Goal: Find contact information: Find contact information

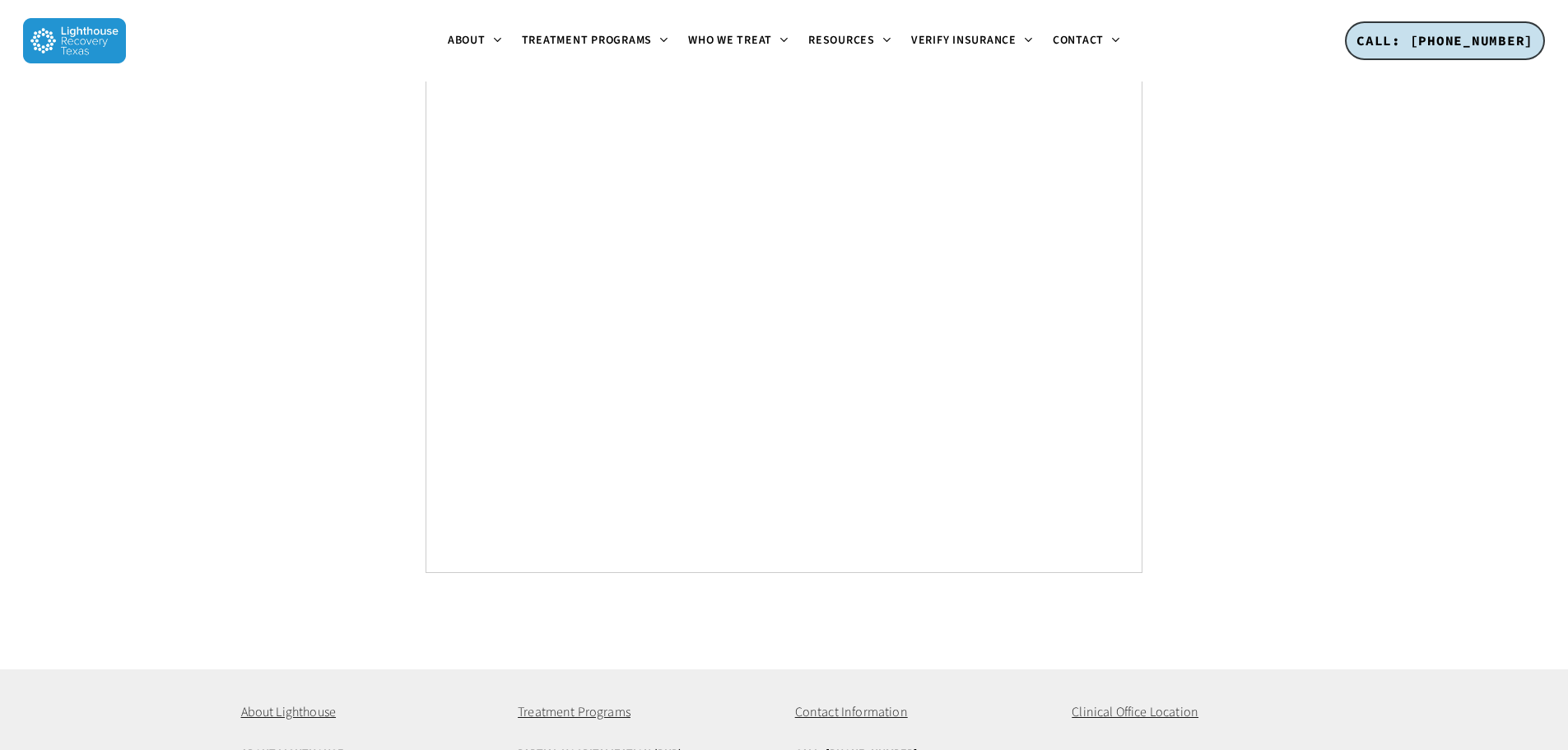
scroll to position [6796, 0]
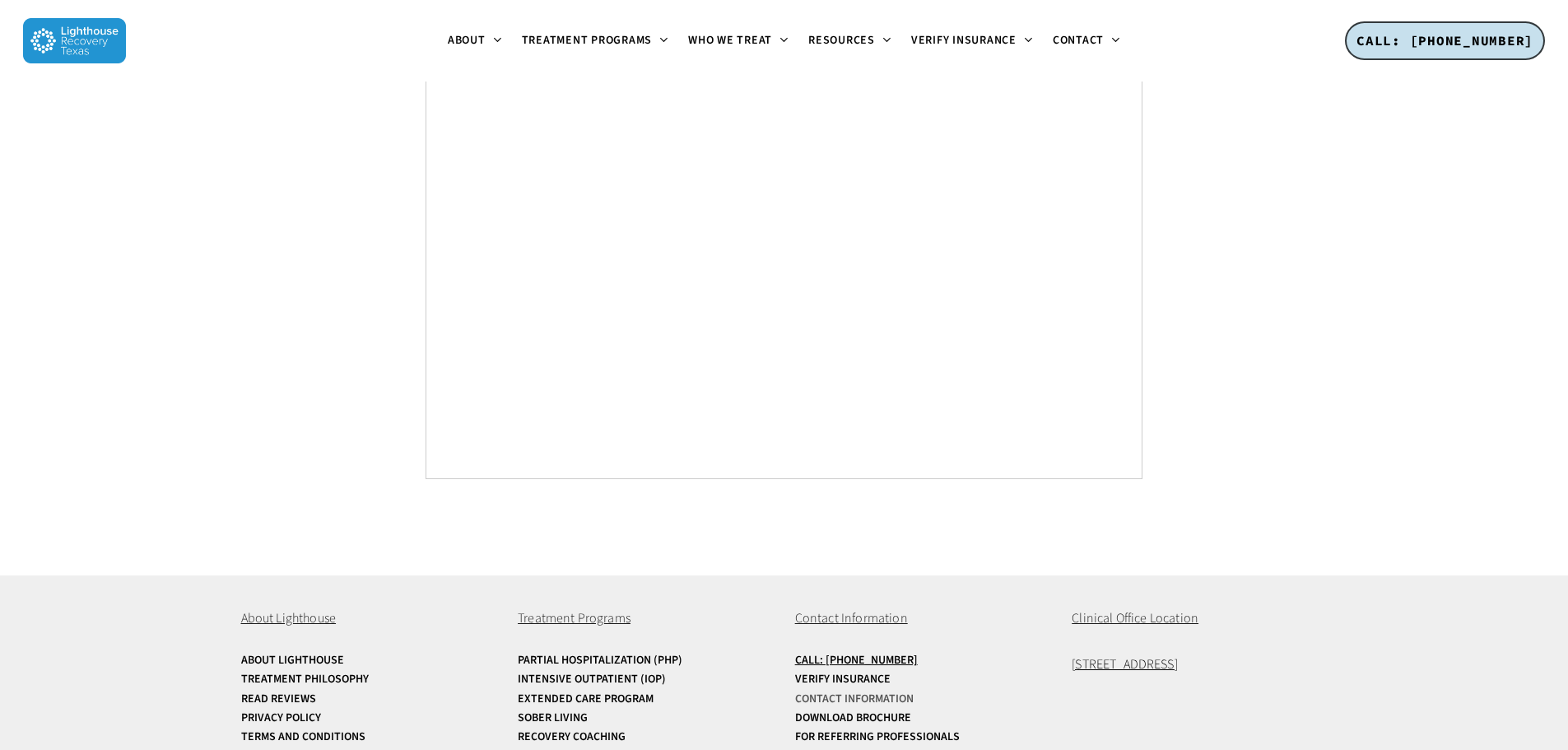
click at [889, 693] on link "Contact Information" at bounding box center [922, 699] width 255 height 13
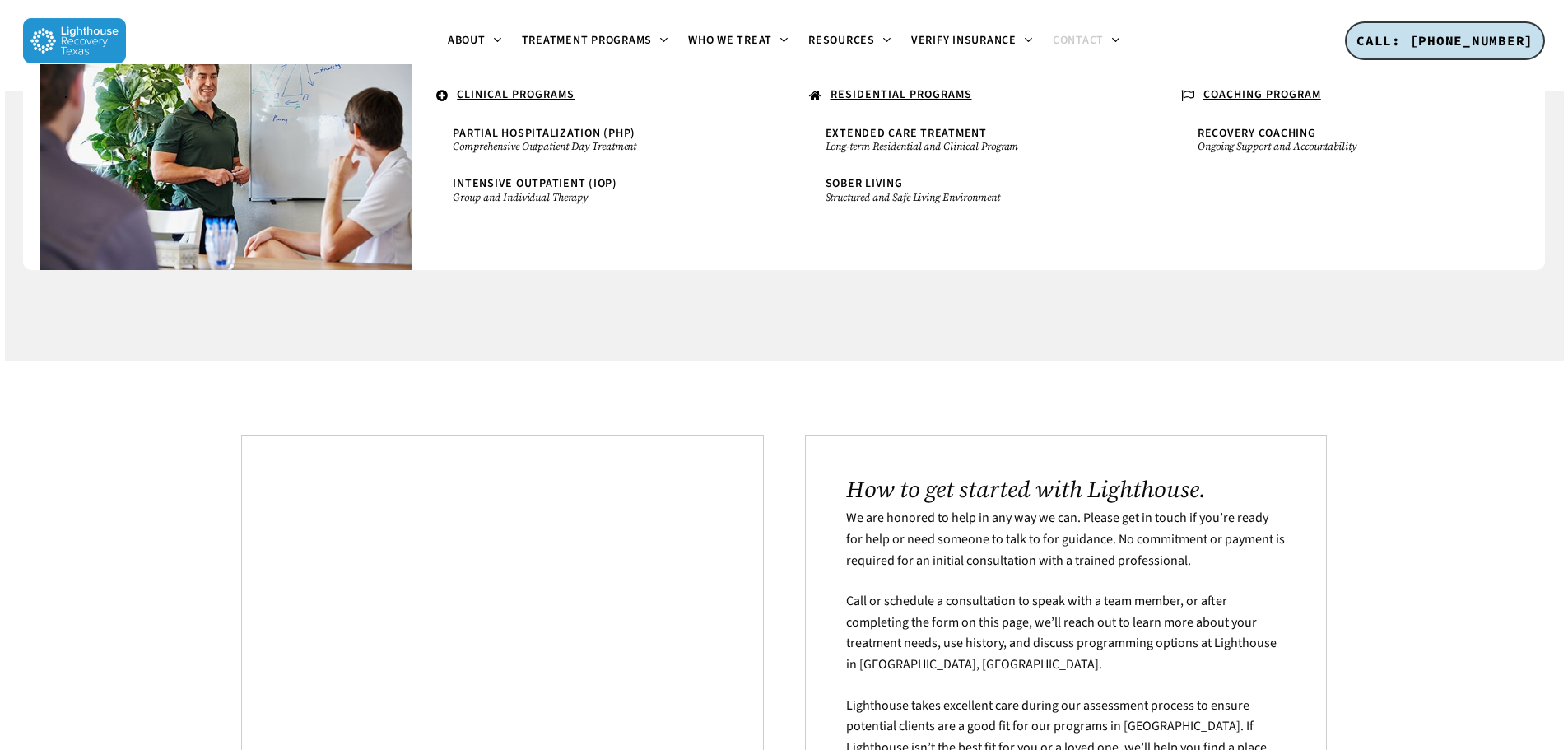
click at [912, 92] on u "RESIDENTIAL PROGRAMS" at bounding box center [901, 95] width 141 height 16
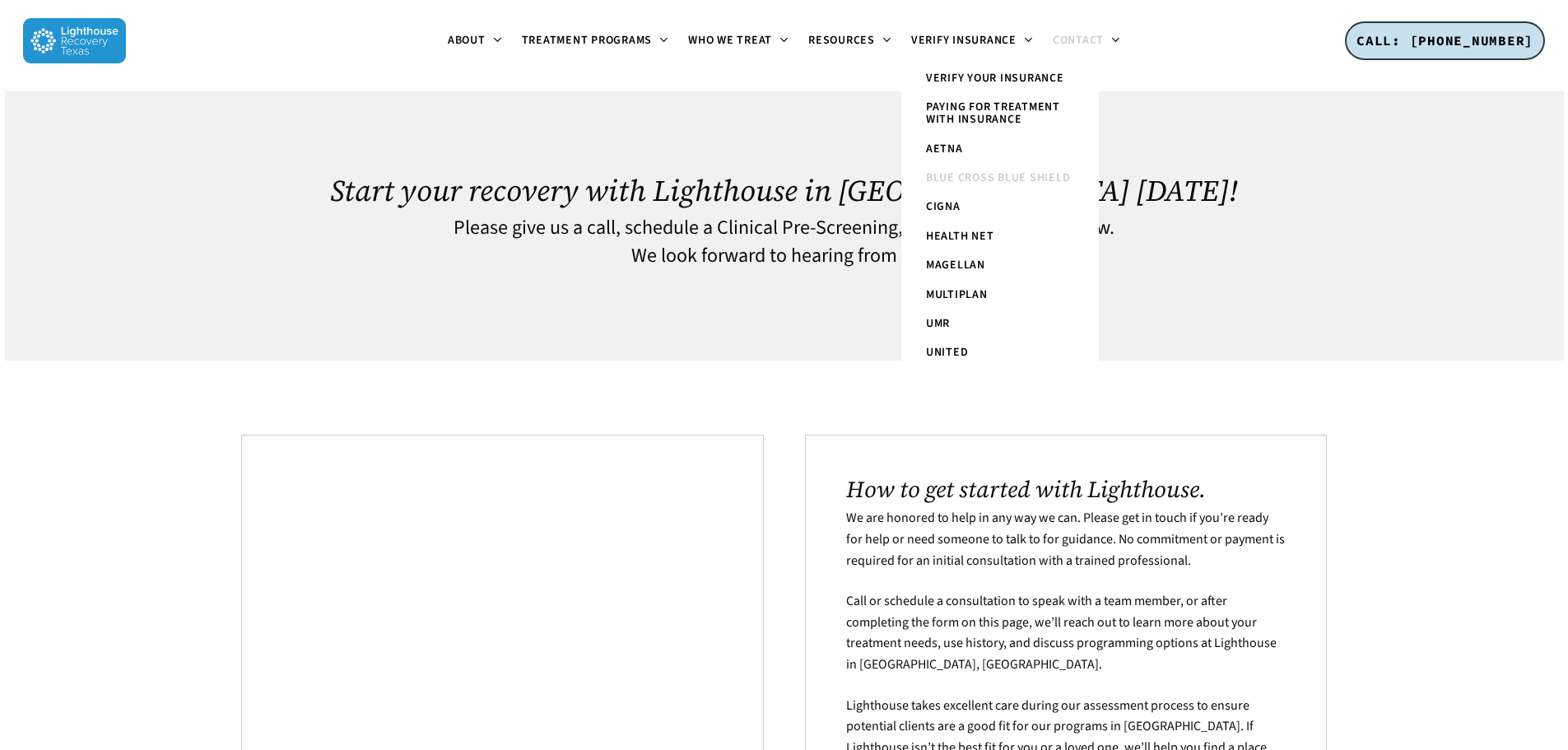
click at [984, 175] on span "Blue Cross Blue Shield" at bounding box center [998, 177] width 145 height 16
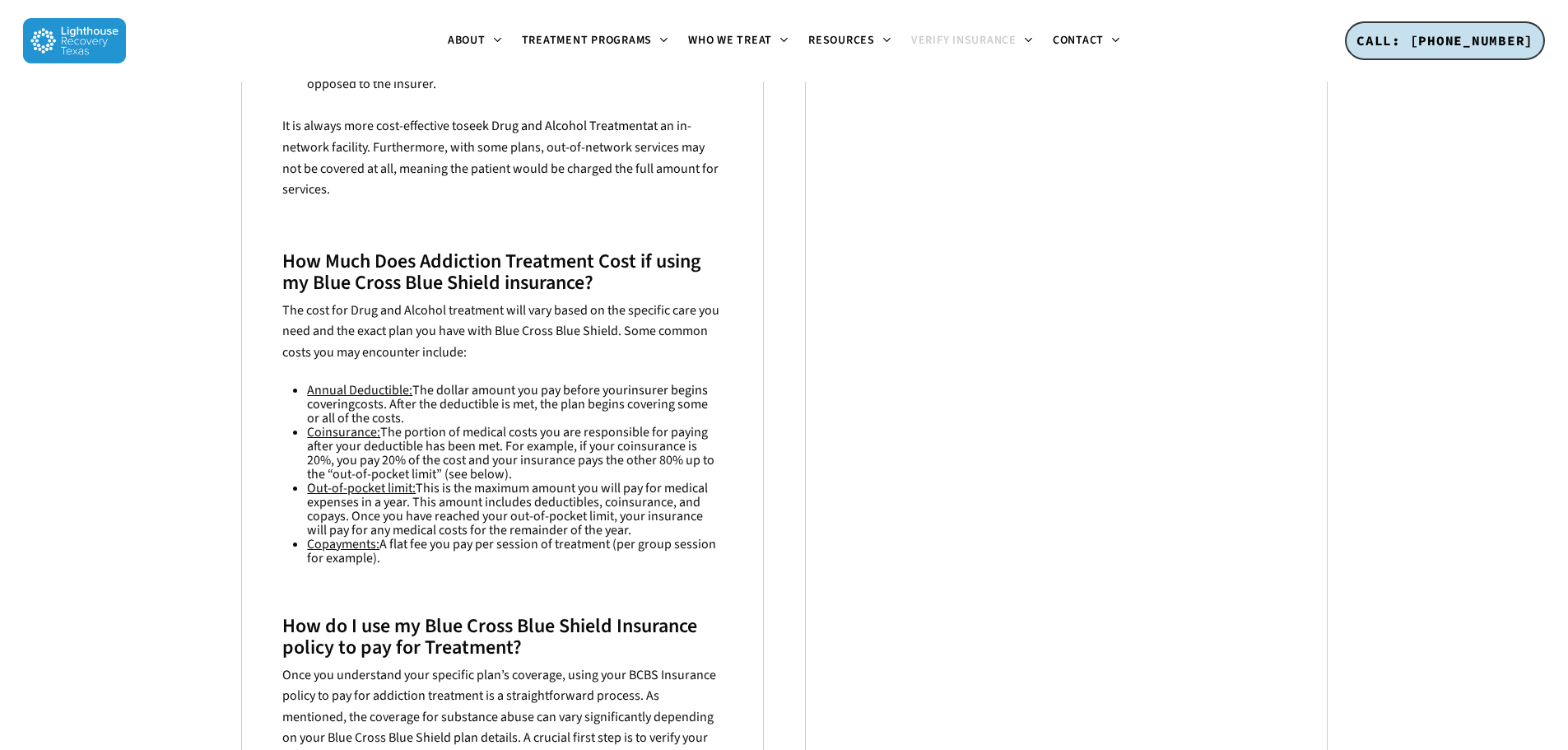
scroll to position [1811, 0]
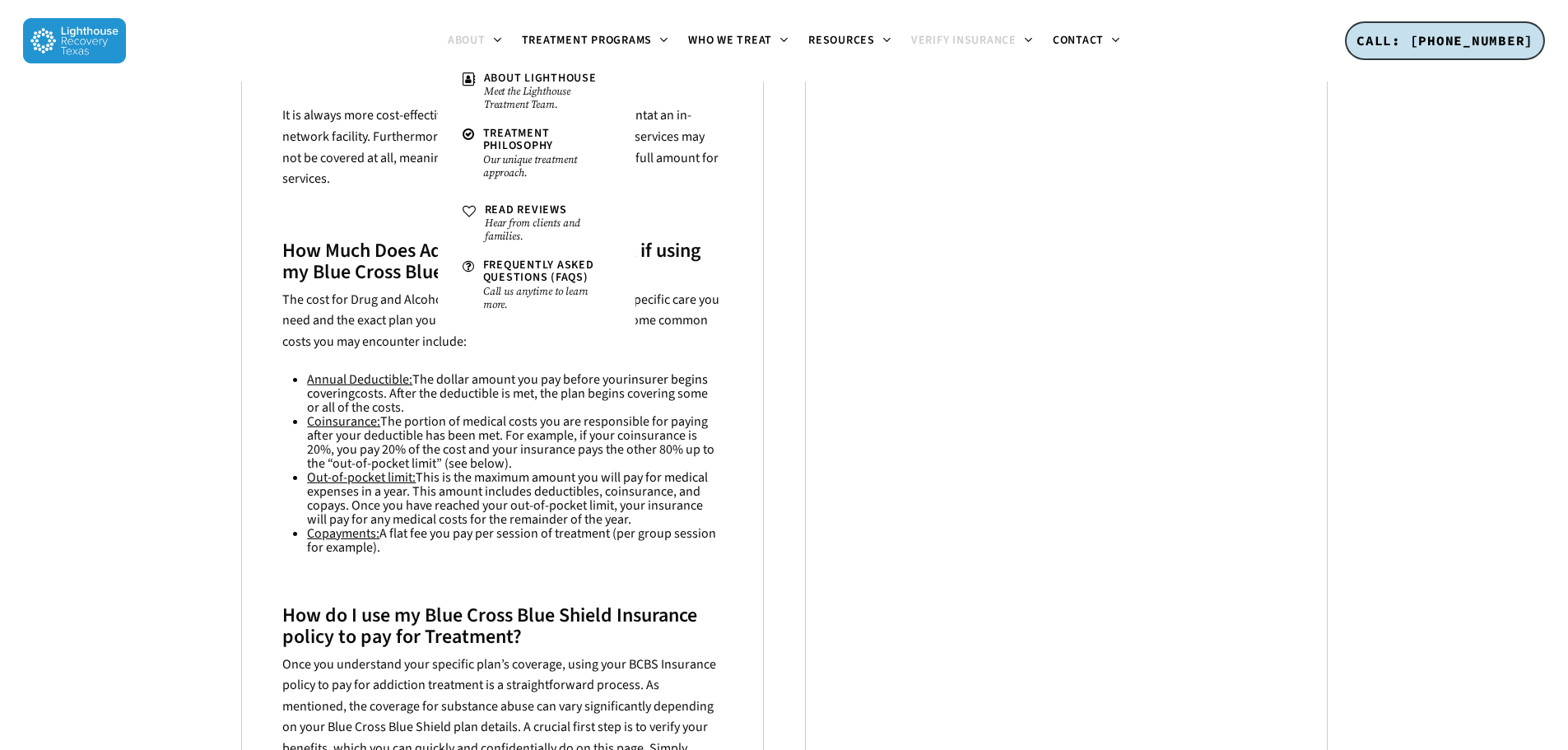
click at [451, 38] on span "About" at bounding box center [466, 40] width 38 height 16
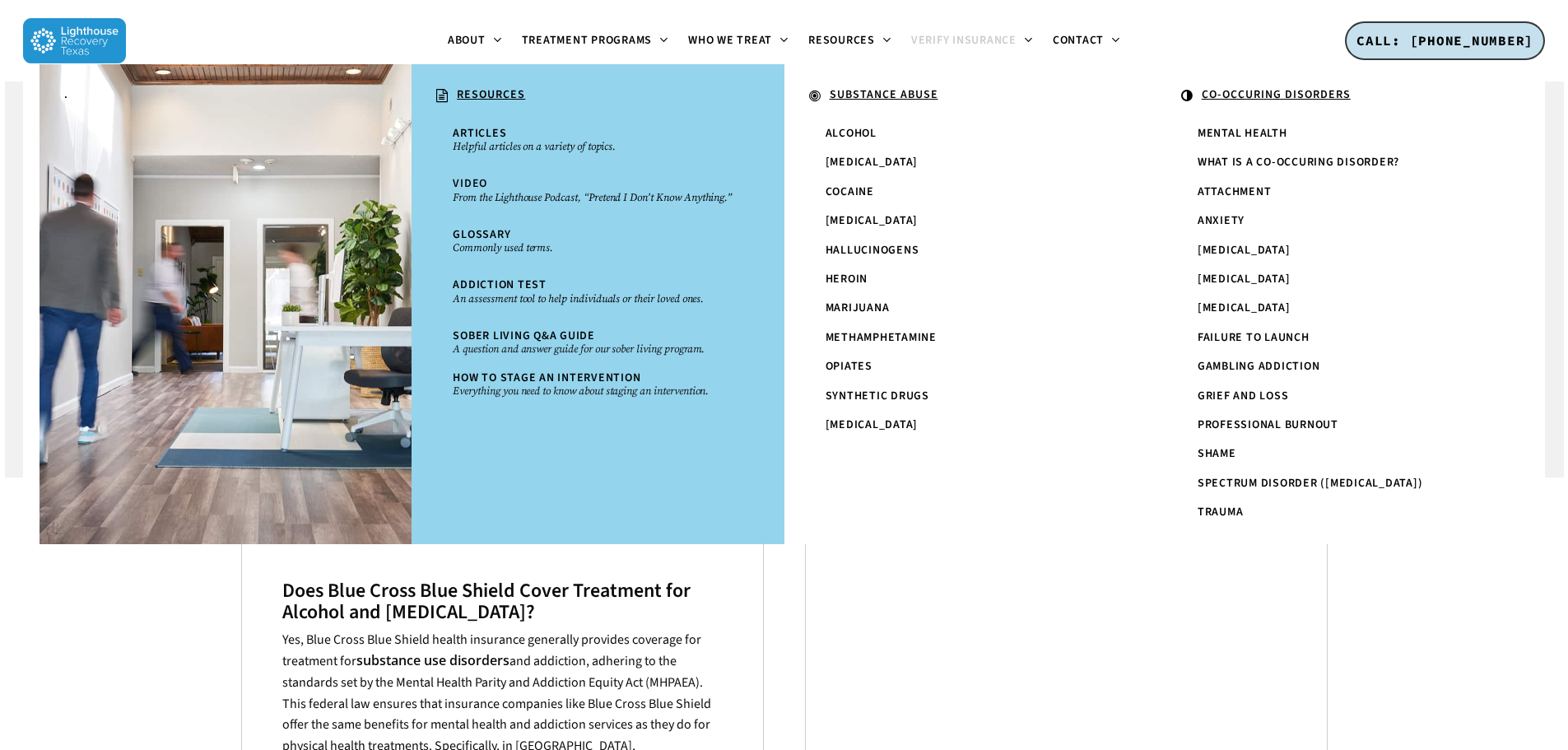
scroll to position [0, 0]
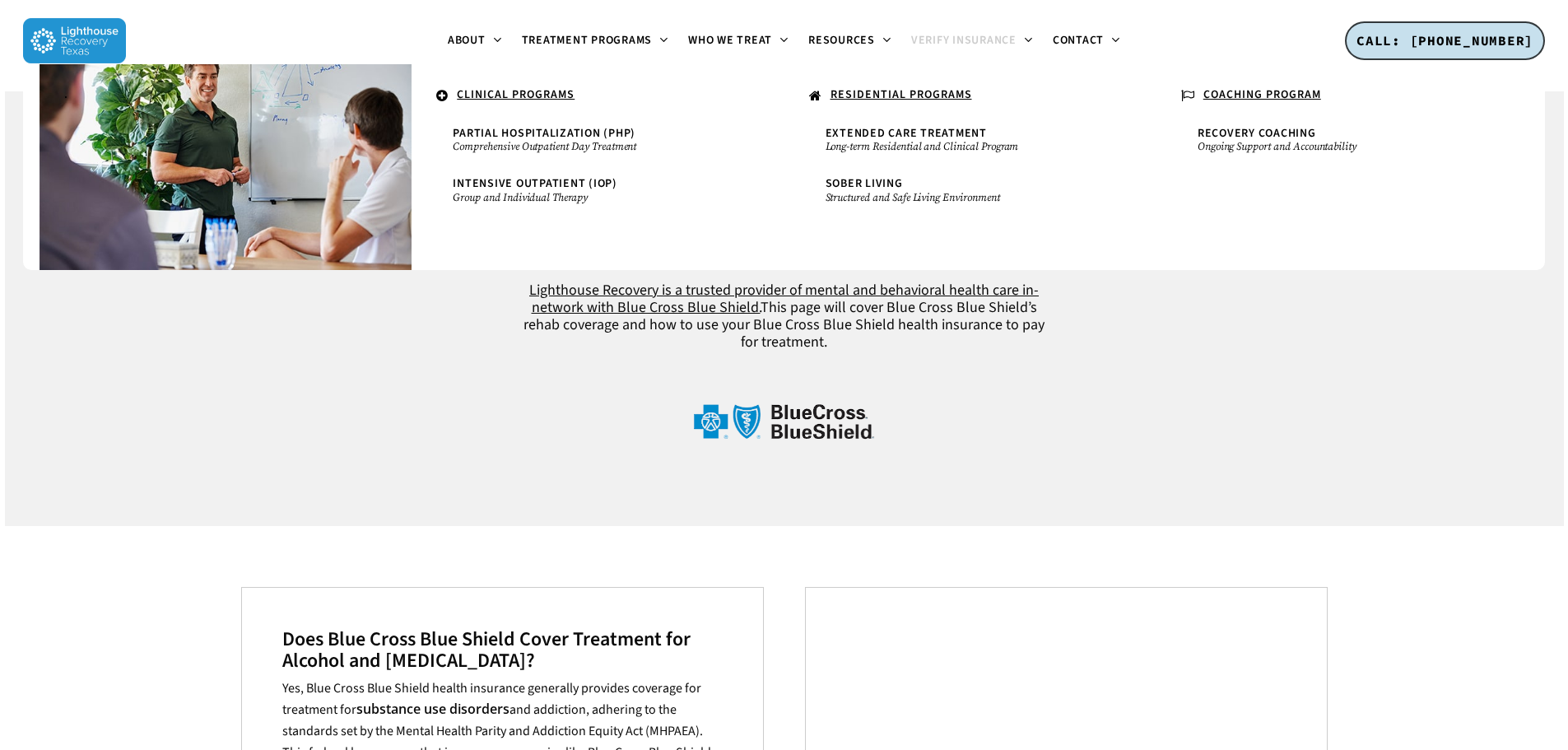
click at [893, 94] on u "RESIDENTIAL PROGRAMS" at bounding box center [901, 95] width 141 height 16
click at [894, 136] on span "Extended Care Treatment" at bounding box center [906, 133] width 161 height 16
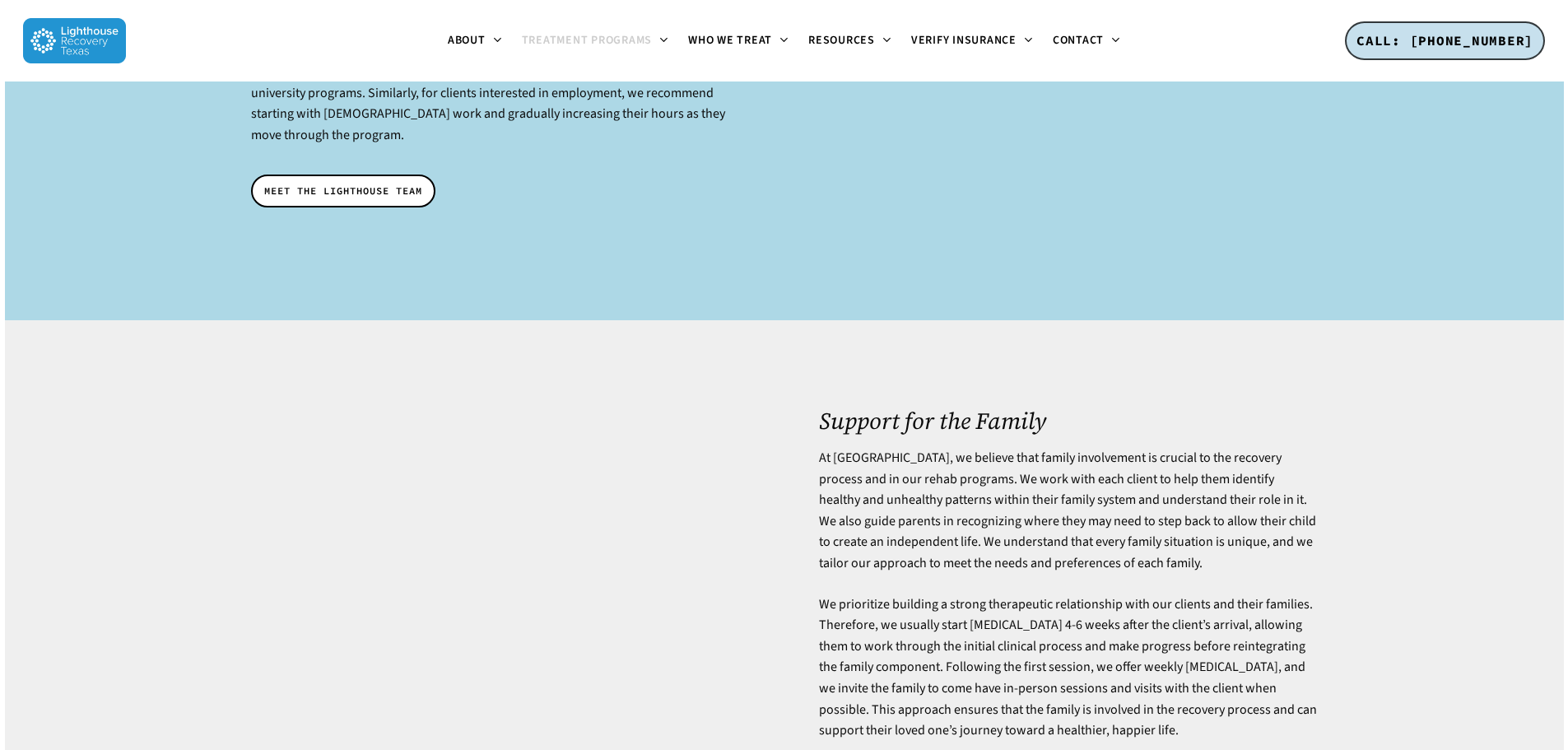
scroll to position [4197, 0]
